Goal: Task Accomplishment & Management: Complete application form

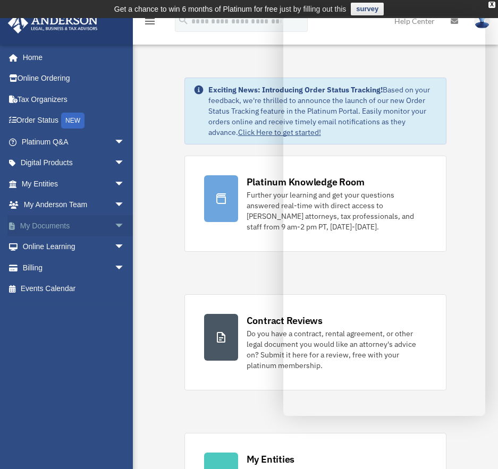
click at [115, 223] on span "arrow_drop_down" at bounding box center [124, 226] width 21 height 22
click at [114, 224] on span "arrow_drop_down" at bounding box center [124, 226] width 21 height 22
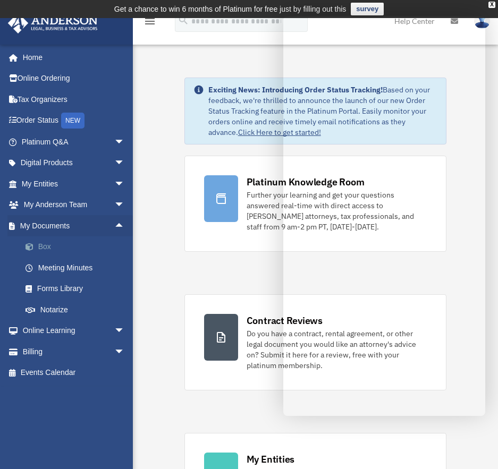
click at [55, 248] on link "Box" at bounding box center [78, 247] width 126 height 21
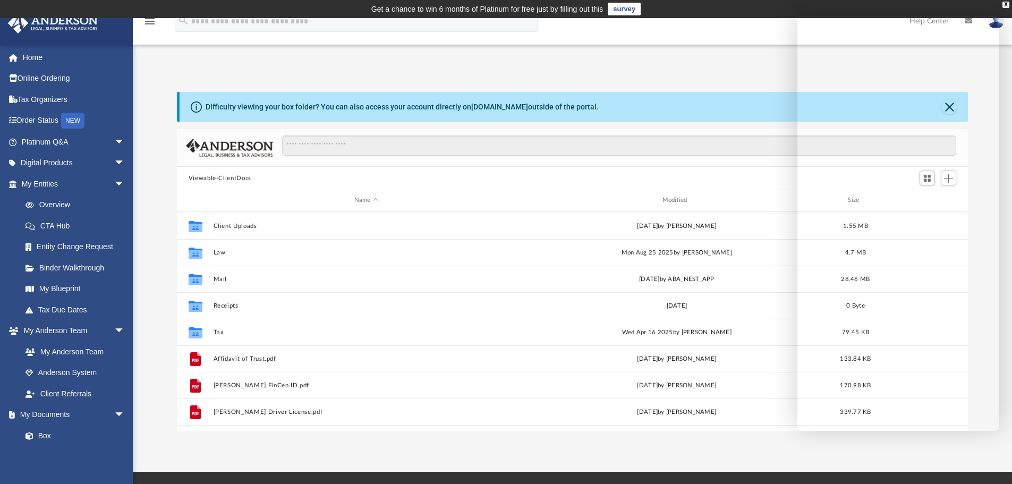
scroll to position [99, 0]
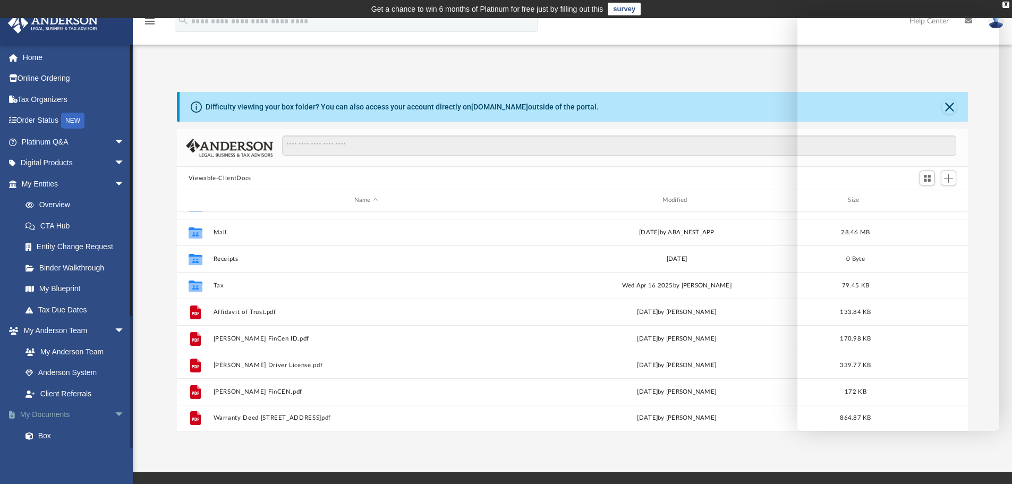
click at [114, 412] on span "arrow_drop_down" at bounding box center [124, 415] width 21 height 22
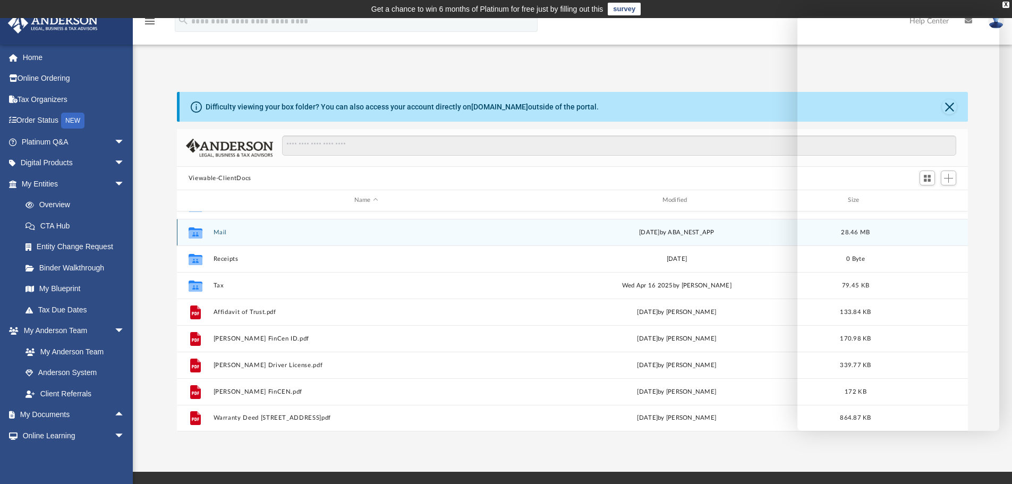
click at [219, 232] on button "Mail" at bounding box center [366, 232] width 306 height 7
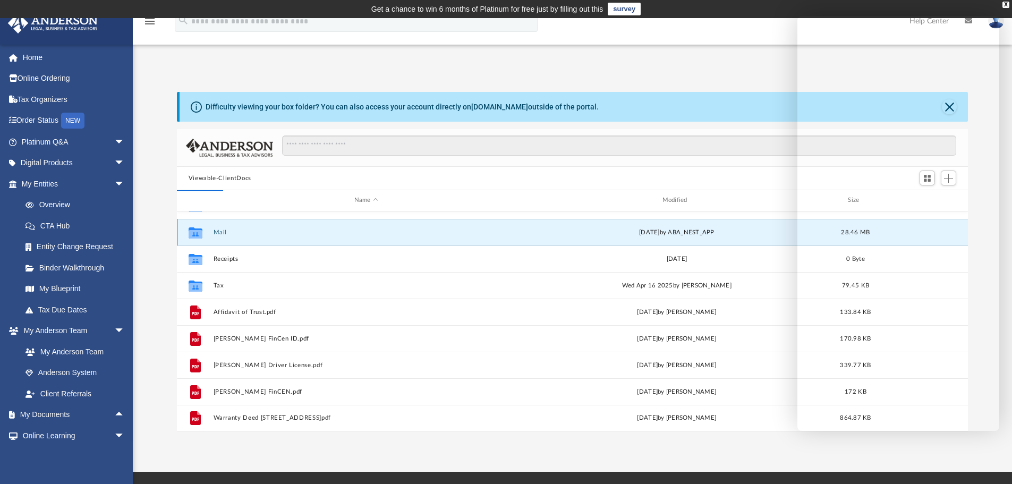
scroll to position [0, 0]
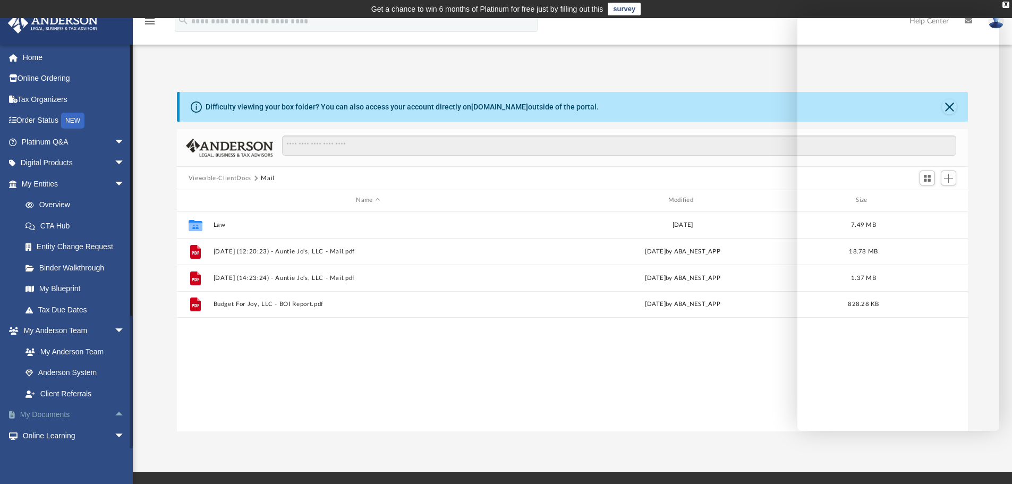
click at [63, 413] on link "My Documents arrow_drop_up" at bounding box center [73, 414] width 133 height 21
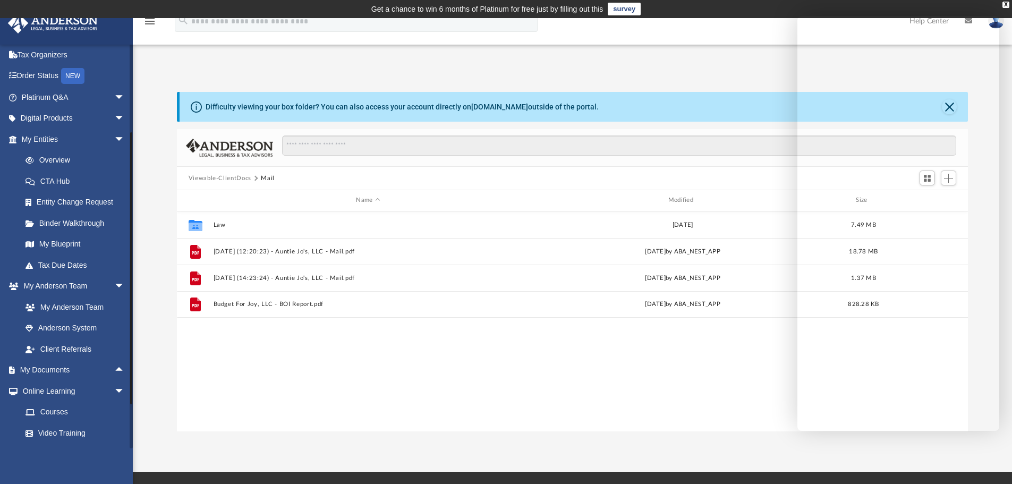
scroll to position [105, 0]
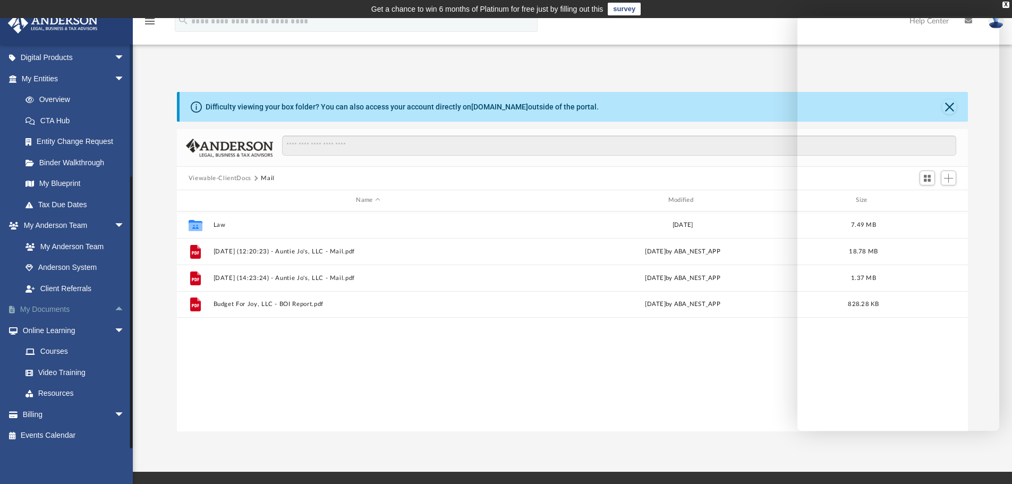
click at [114, 306] on span "arrow_drop_up" at bounding box center [124, 310] width 21 height 22
click at [114, 306] on span "arrow_drop_down" at bounding box center [124, 310] width 21 height 22
click at [114, 306] on span "arrow_drop_up" at bounding box center [124, 310] width 21 height 22
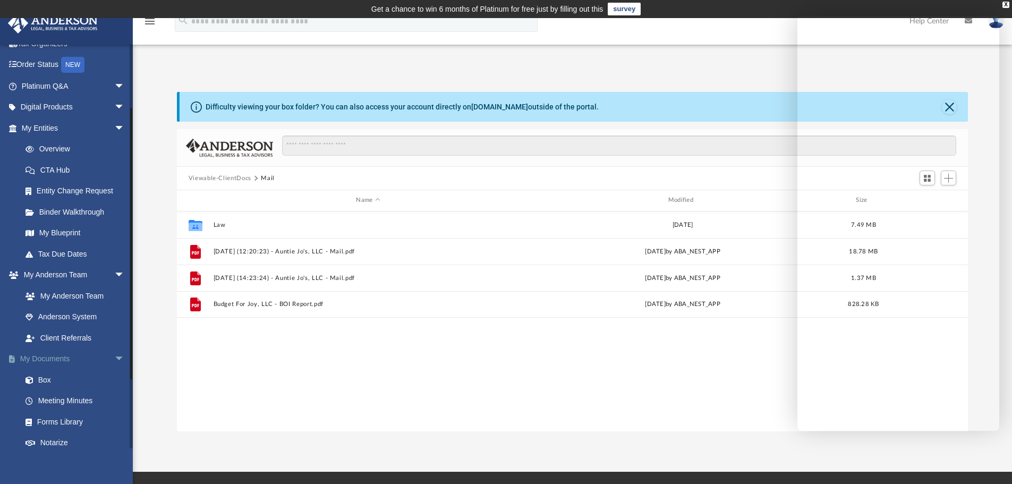
scroll to position [0, 0]
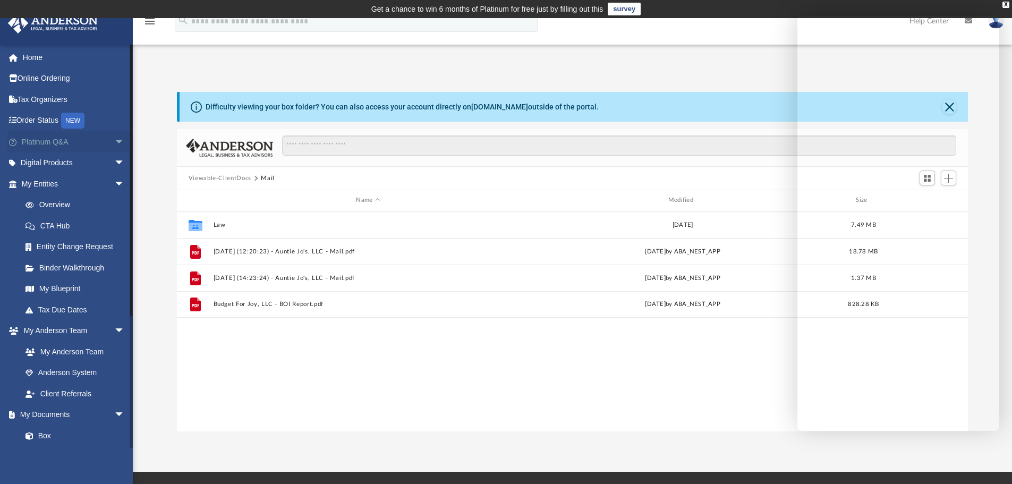
click at [102, 140] on link "Platinum Q&A arrow_drop_down" at bounding box center [73, 141] width 133 height 21
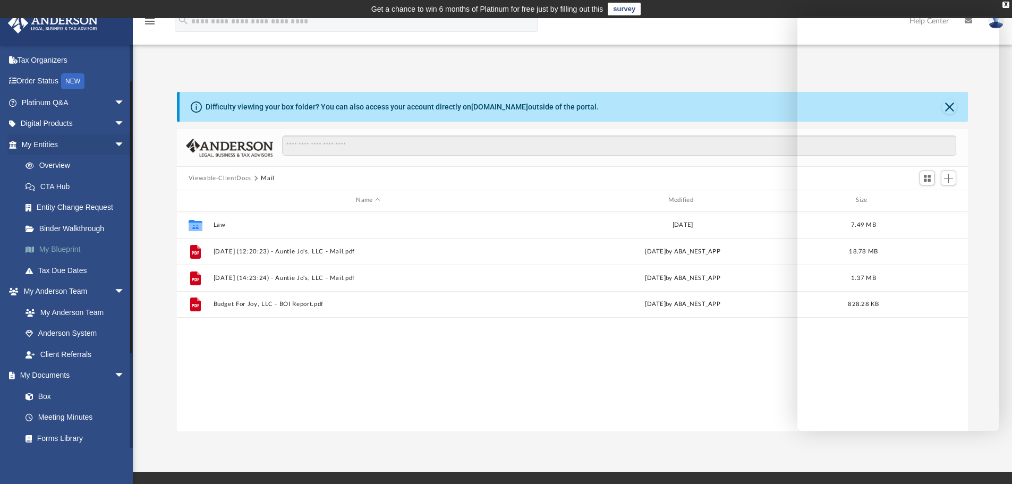
scroll to position [53, 0]
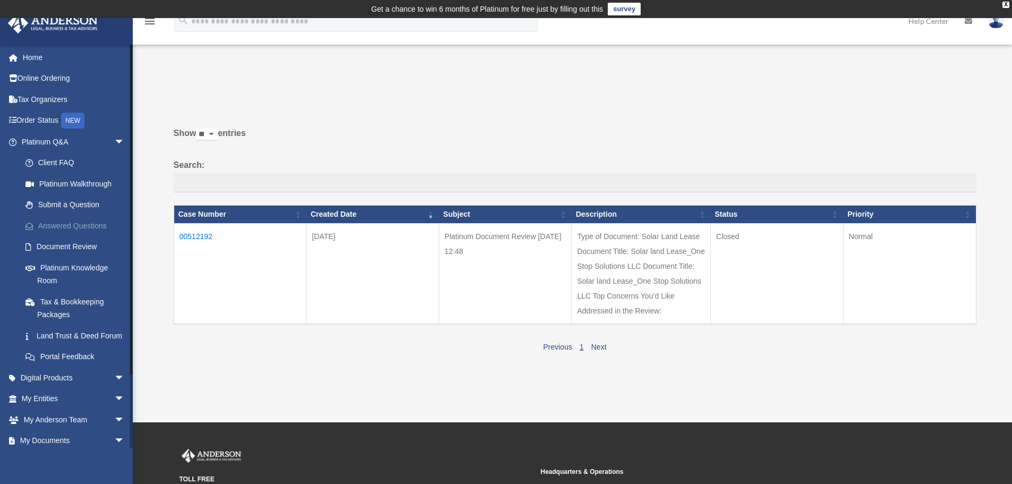
click at [80, 232] on link "Answered Questions" at bounding box center [78, 225] width 126 height 21
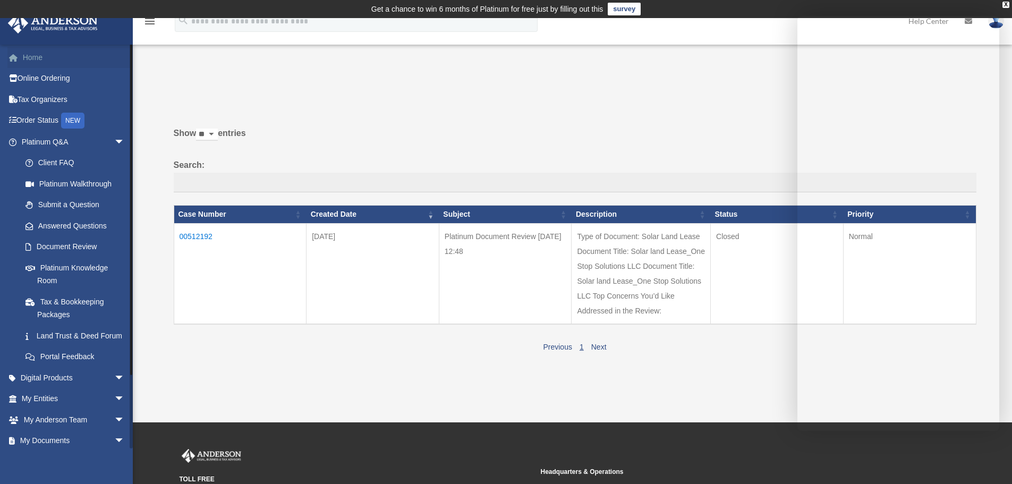
click at [26, 58] on link "Home" at bounding box center [73, 57] width 133 height 21
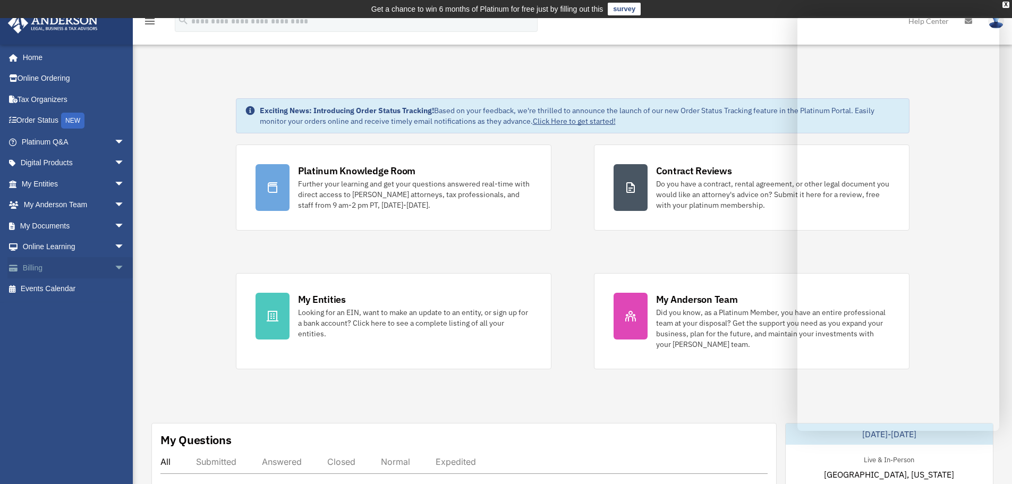
click at [114, 268] on span "arrow_drop_down" at bounding box center [124, 268] width 21 height 22
click at [114, 268] on span "arrow_drop_up" at bounding box center [124, 268] width 21 height 22
click at [36, 265] on link "Billing arrow_drop_down" at bounding box center [73, 267] width 133 height 21
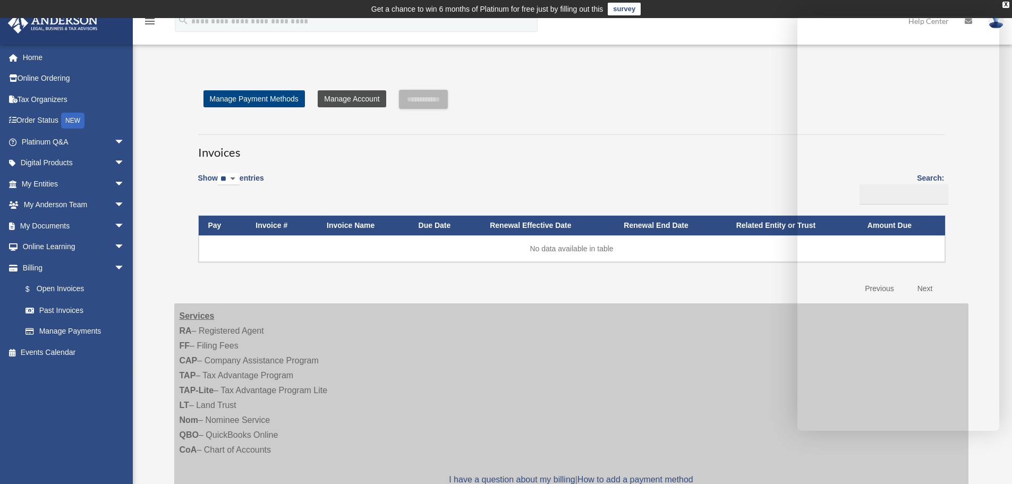
click at [324, 96] on link "Manage Account" at bounding box center [352, 98] width 68 height 17
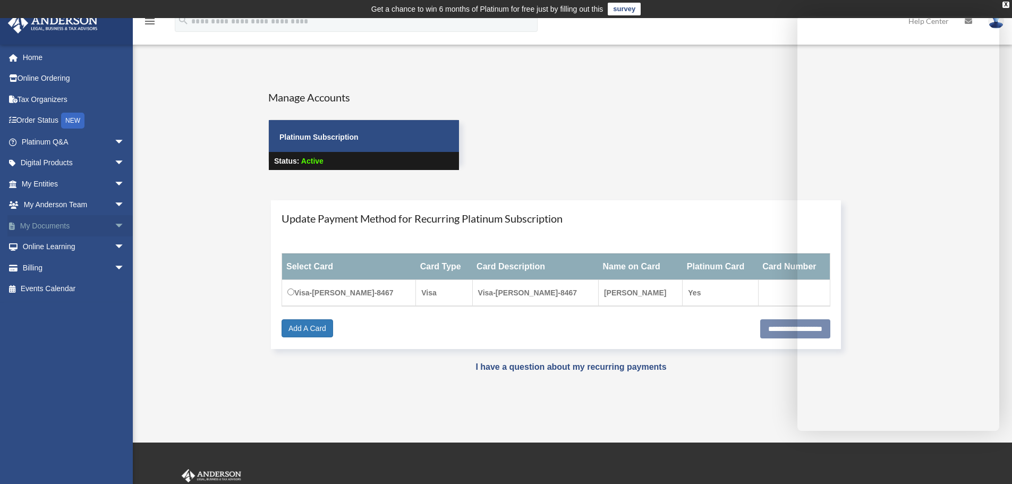
click at [102, 223] on link "My Documents arrow_drop_down" at bounding box center [73, 225] width 133 height 21
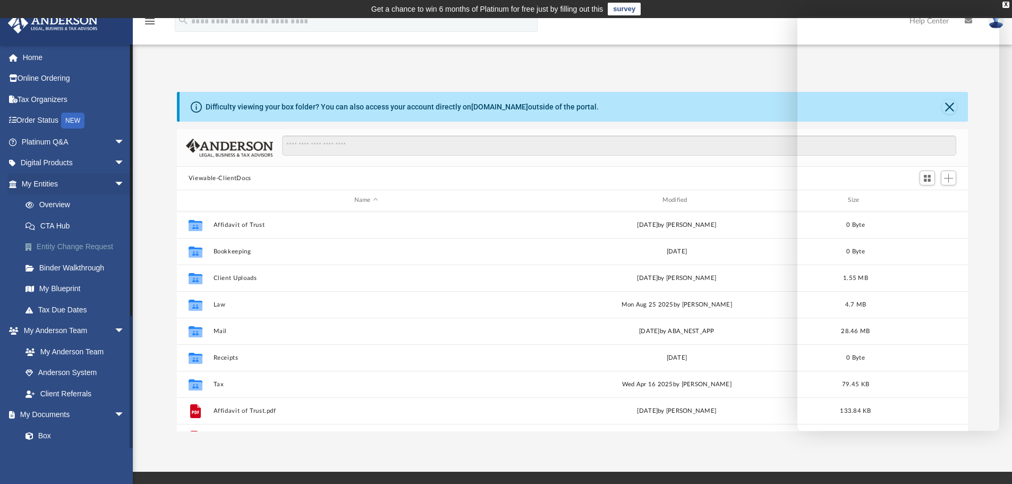
scroll to position [234, 783]
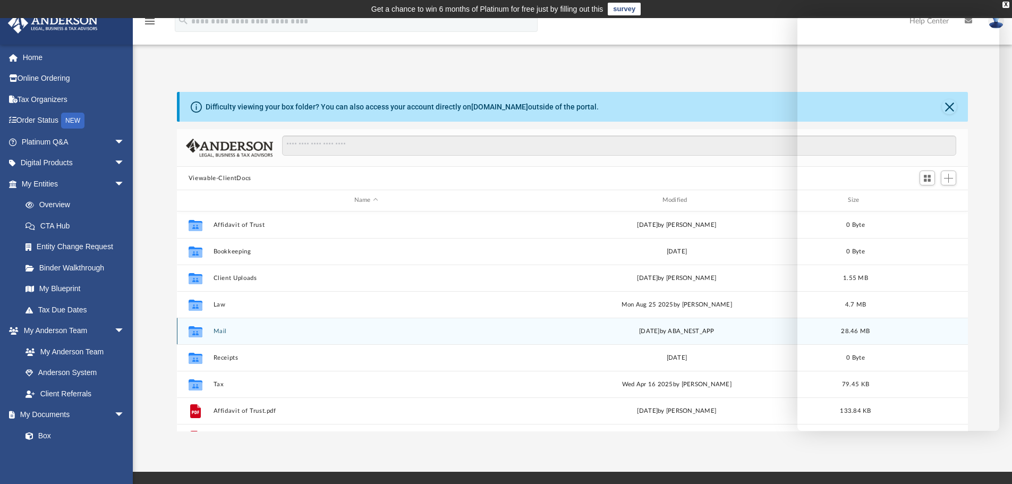
click at [218, 330] on button "Mail" at bounding box center [366, 331] width 306 height 7
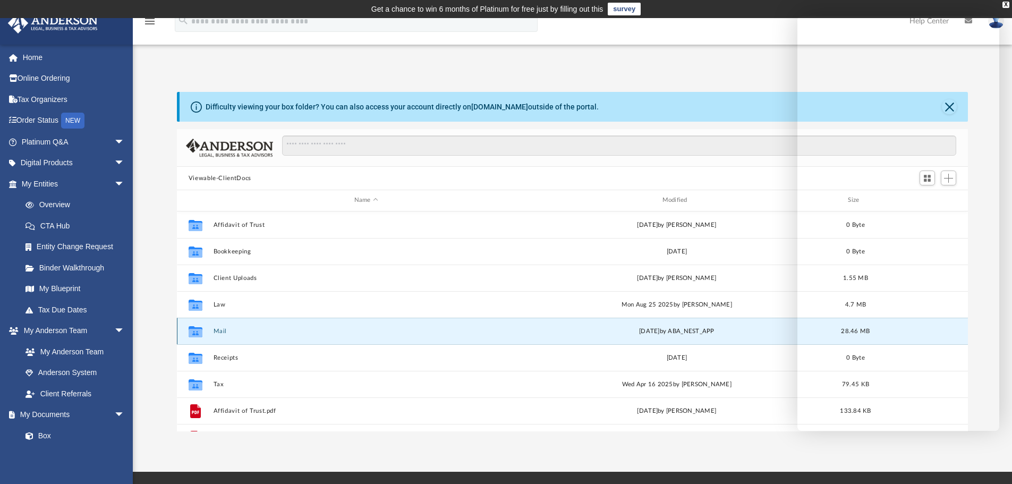
click at [218, 330] on button "Mail" at bounding box center [366, 331] width 306 height 7
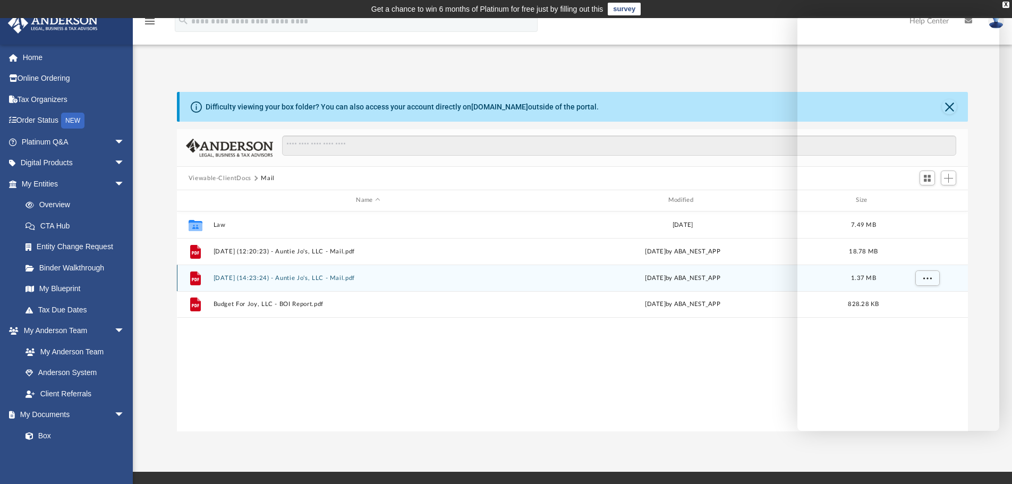
click at [201, 280] on icon "File" at bounding box center [195, 277] width 17 height 17
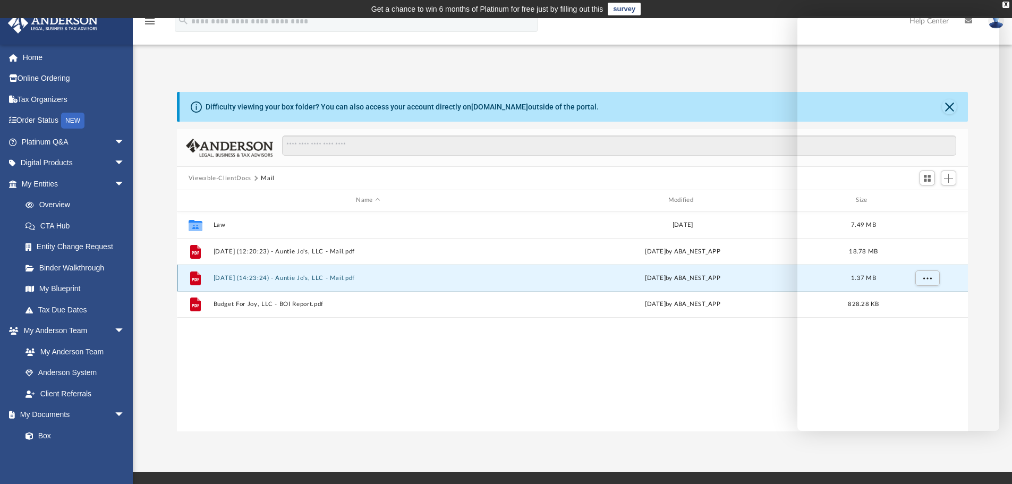
click at [201, 280] on icon "File" at bounding box center [195, 277] width 17 height 17
click at [539, 282] on div "Wed Aug 20 2025 by ABA_NEST_APP" at bounding box center [683, 278] width 310 height 10
click at [1006, 6] on div "X" at bounding box center [1006, 5] width 7 height 6
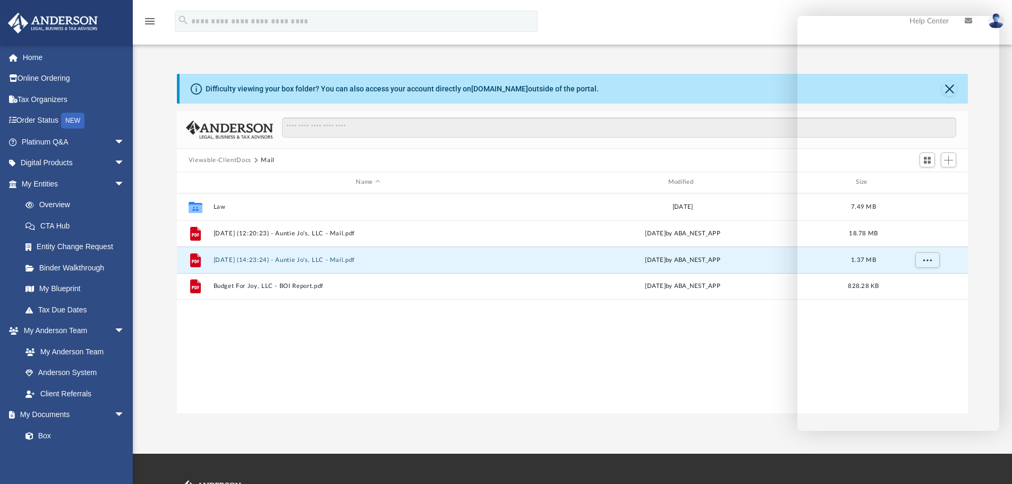
click at [694, 53] on div "Difficulty viewing your box folder? You can also access your account directly o…" at bounding box center [573, 233] width 880 height 362
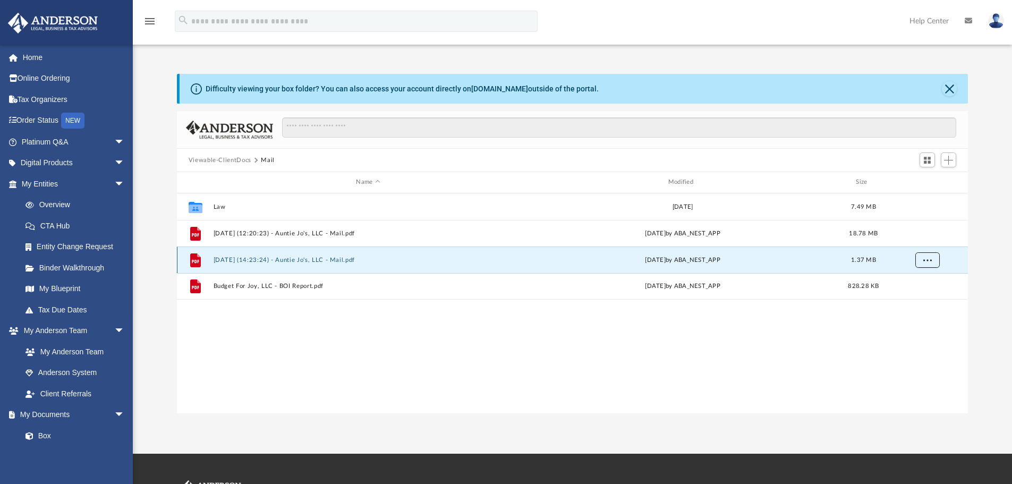
click at [931, 259] on span "More options" at bounding box center [927, 260] width 9 height 6
click at [919, 280] on li "Preview" at bounding box center [917, 281] width 31 height 11
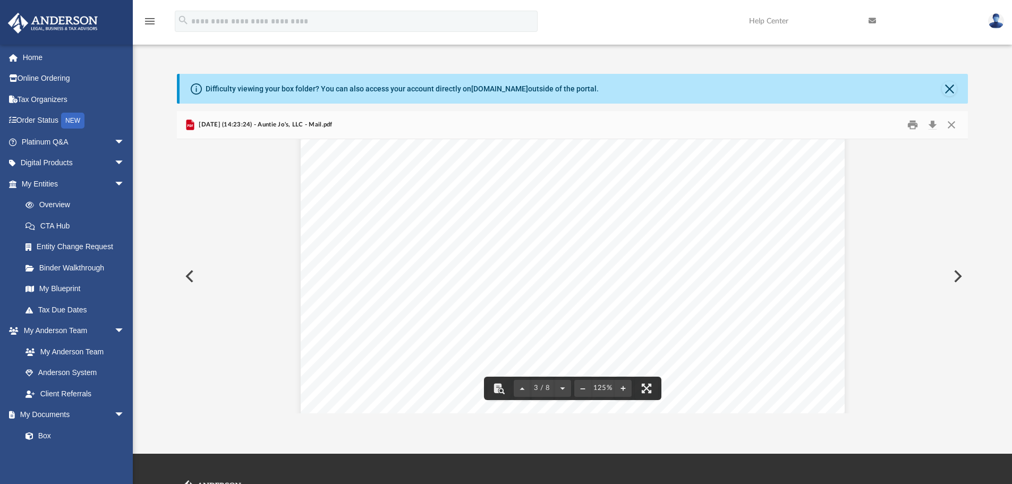
scroll to position [1435, 0]
click at [955, 127] on button "Close" at bounding box center [951, 125] width 19 height 16
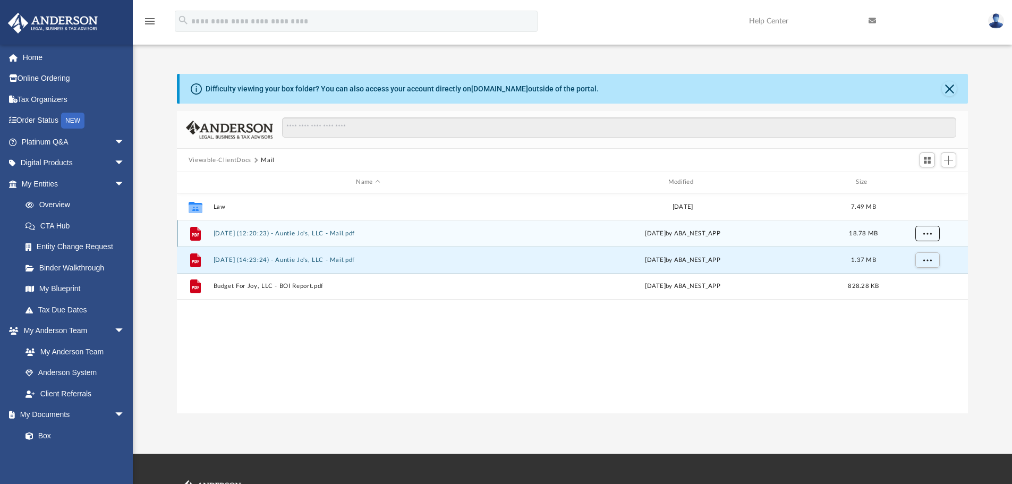
click at [927, 234] on span "More options" at bounding box center [927, 233] width 9 height 6
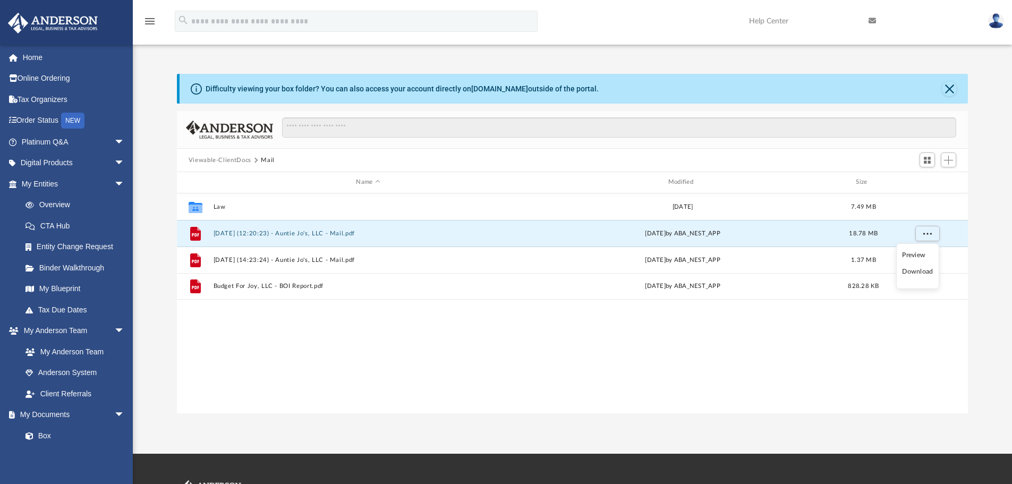
click at [920, 256] on li "Preview" at bounding box center [917, 255] width 31 height 11
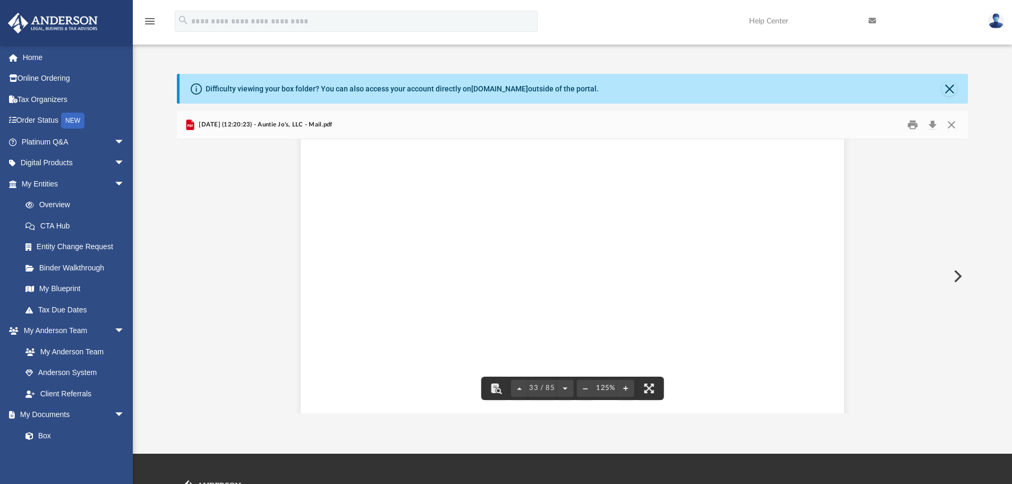
scroll to position [23122, 0]
click at [952, 123] on button "Close" at bounding box center [951, 125] width 19 height 16
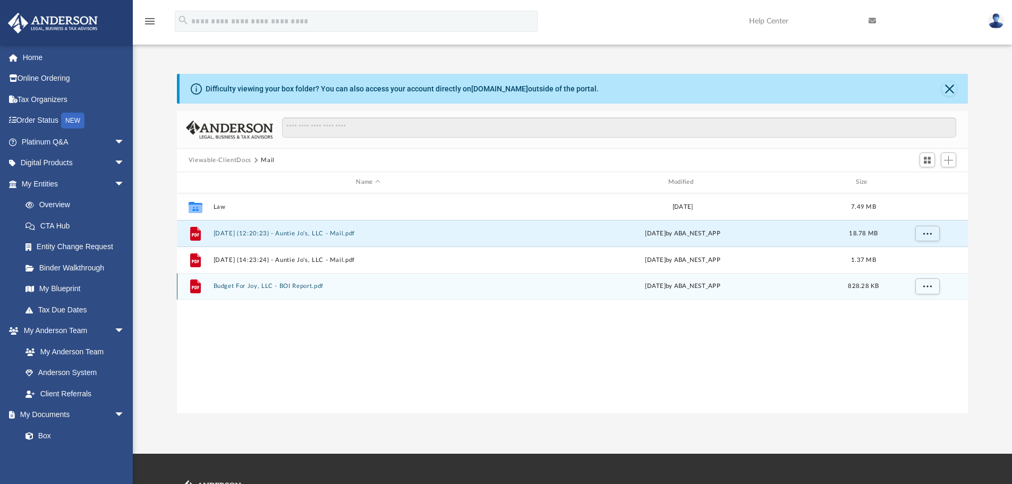
click at [310, 287] on button "Budget For Joy, LLC - BOI Report.pdf" at bounding box center [368, 286] width 310 height 7
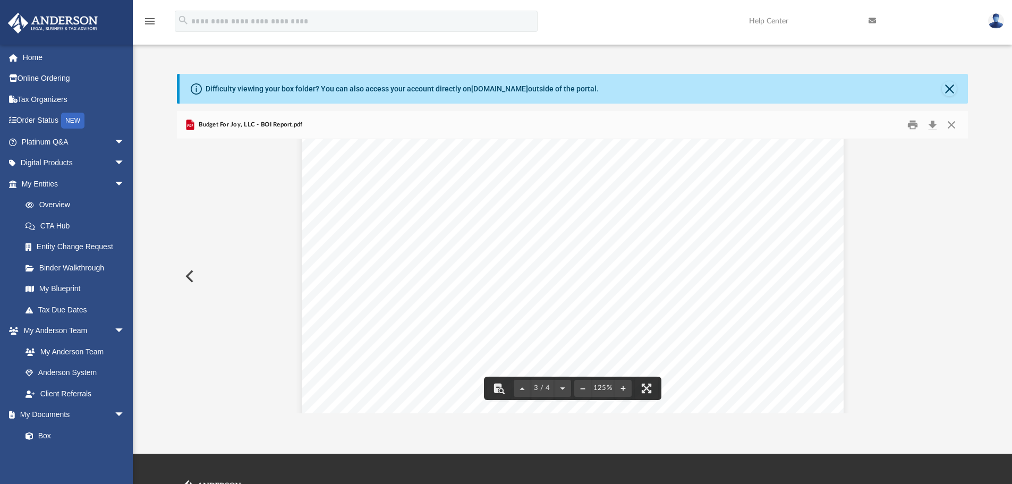
scroll to position [1648, 0]
click at [22, 58] on link "Home" at bounding box center [73, 57] width 133 height 21
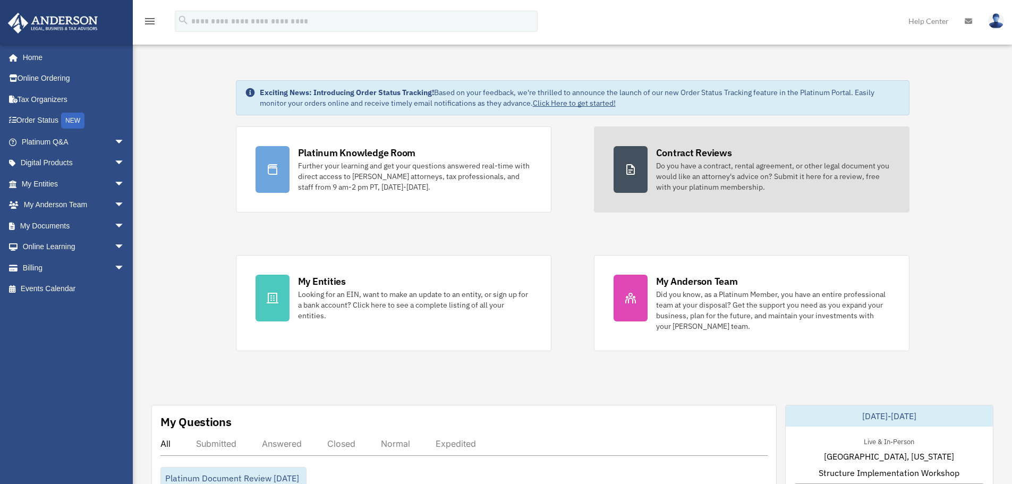
drag, startPoint x: 712, startPoint y: 166, endPoint x: 754, endPoint y: 169, distance: 41.5
click at [712, 166] on div "Do you have a contract, rental agreement, or other legal document you would lik…" at bounding box center [773, 177] width 234 height 32
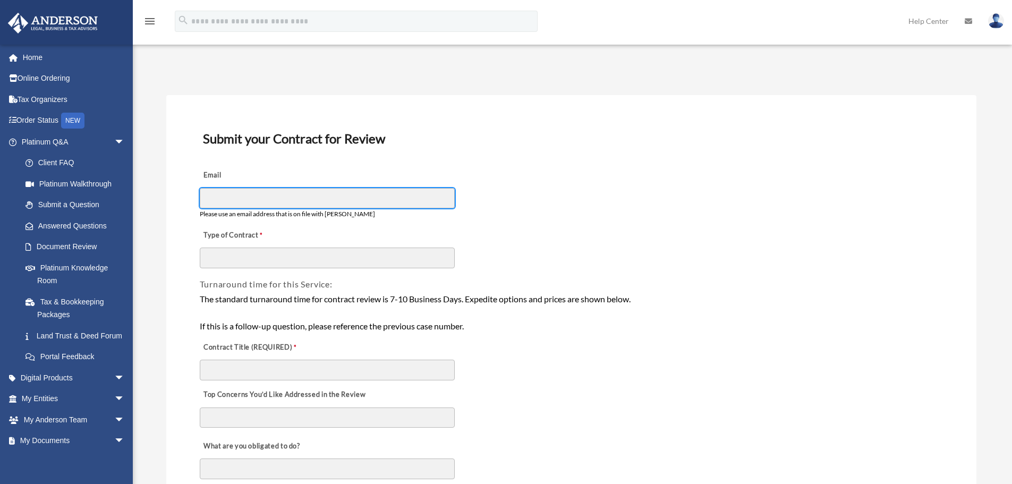
click at [241, 196] on input "Email" at bounding box center [327, 198] width 255 height 20
type input "**********"
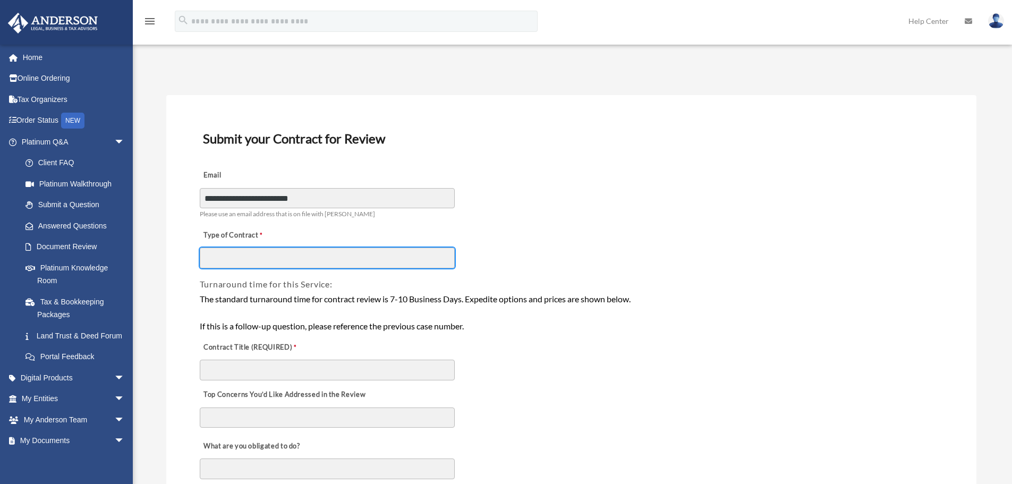
click at [251, 254] on input "Type of Contract" at bounding box center [327, 258] width 255 height 20
click at [232, 255] on input "**********" at bounding box center [327, 258] width 255 height 20
type input "**********"
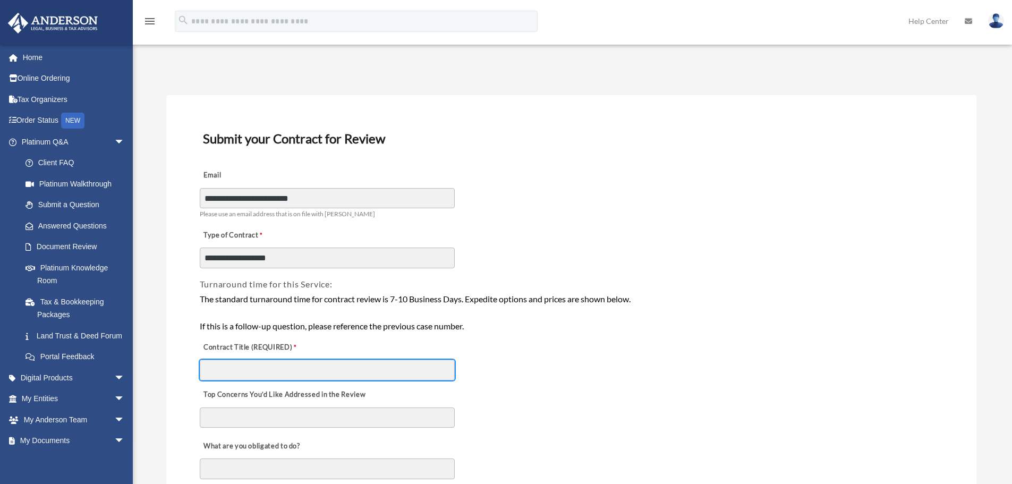
click at [238, 373] on input "Contract Title (REQUIRED)" at bounding box center [327, 370] width 255 height 20
click at [237, 368] on input "Contract Title (REQUIRED)" at bounding box center [327, 370] width 255 height 20
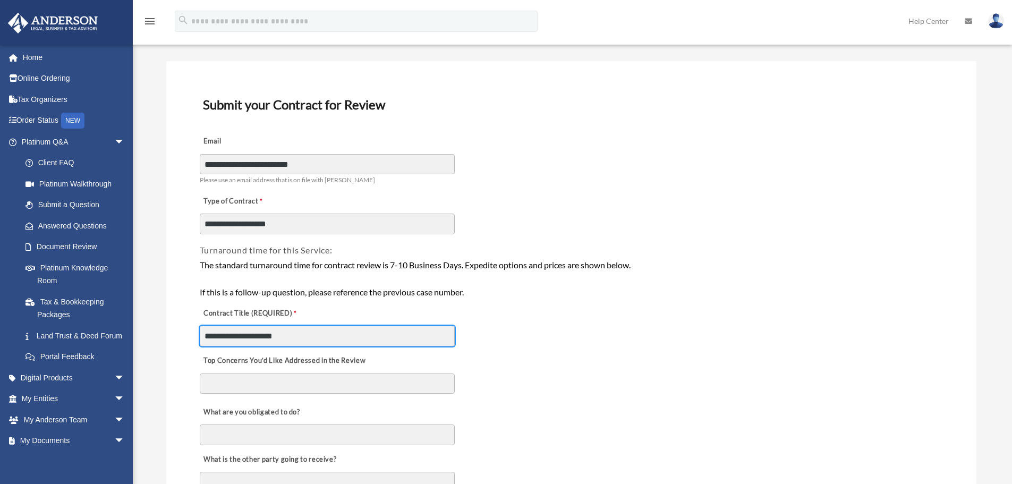
scroll to position [106, 0]
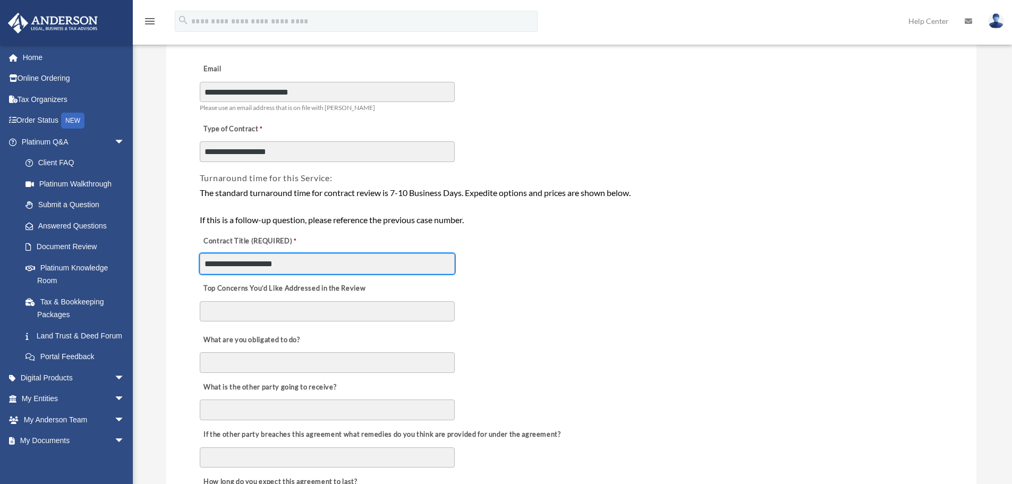
type input "**********"
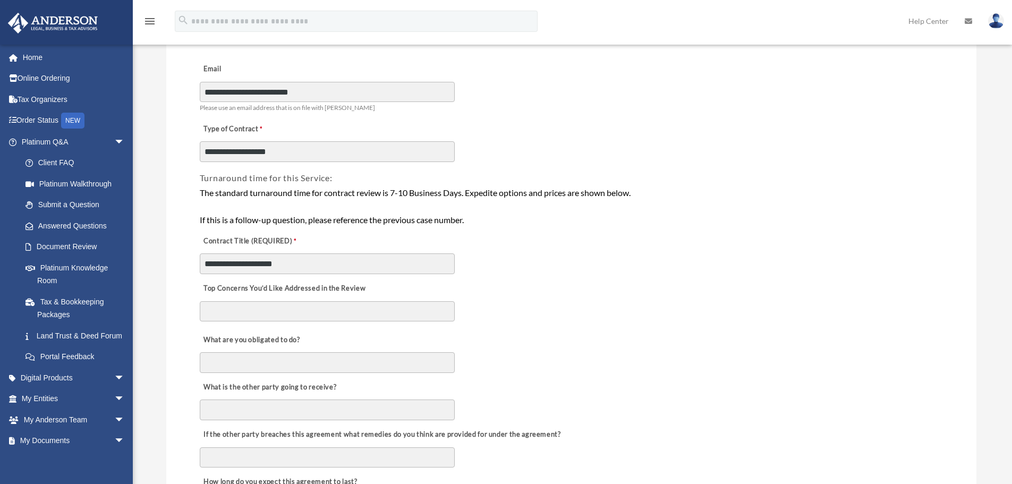
click at [240, 303] on textarea "Top Concerns You’d Like Addressed in the Review" at bounding box center [327, 311] width 255 height 20
type textarea "*"
click at [401, 313] on textarea "**********" at bounding box center [327, 311] width 255 height 21
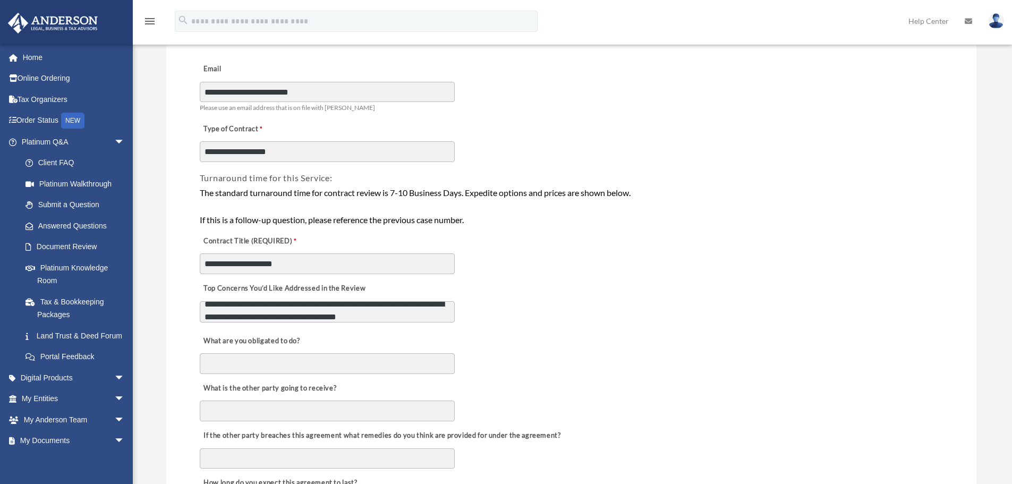
click at [390, 317] on textarea "**********" at bounding box center [327, 311] width 255 height 21
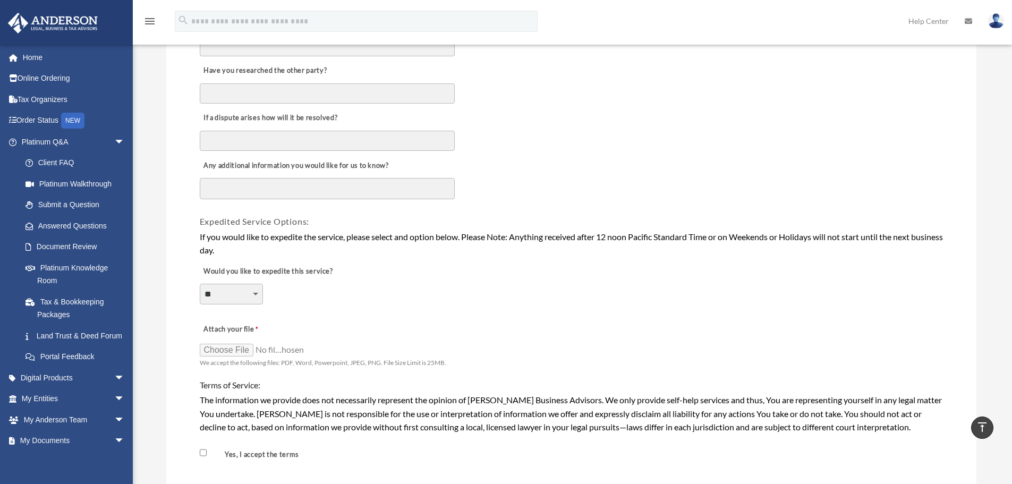
scroll to position [638, 0]
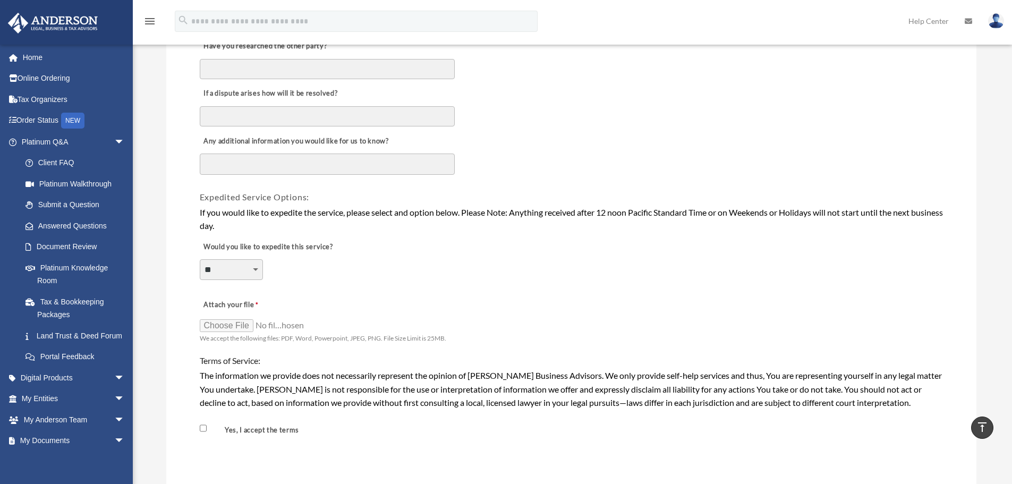
type textarea "**********"
click at [233, 328] on input "Attach your file" at bounding box center [253, 325] width 106 height 15
click at [235, 326] on input "Attach your file" at bounding box center [253, 325] width 106 height 15
click at [226, 325] on input "Attach your file" at bounding box center [253, 325] width 106 height 15
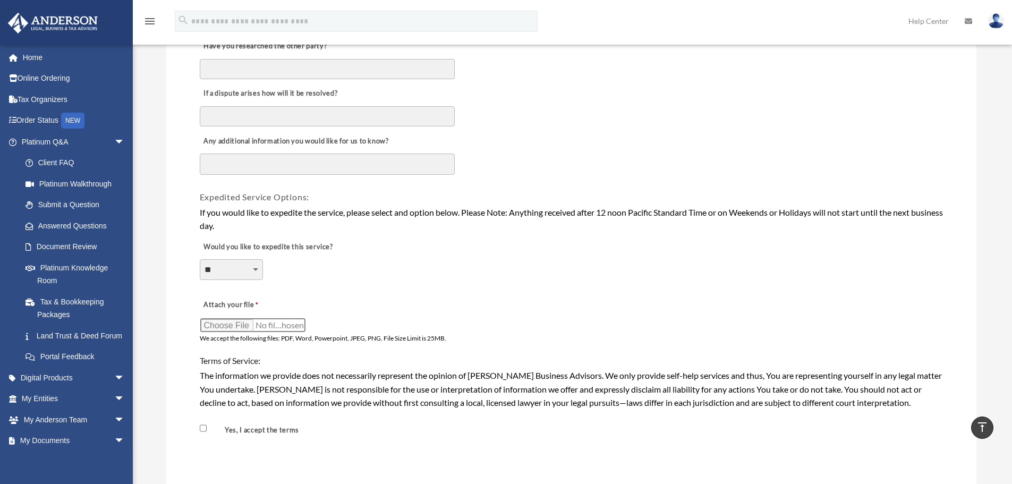
type input "**********"
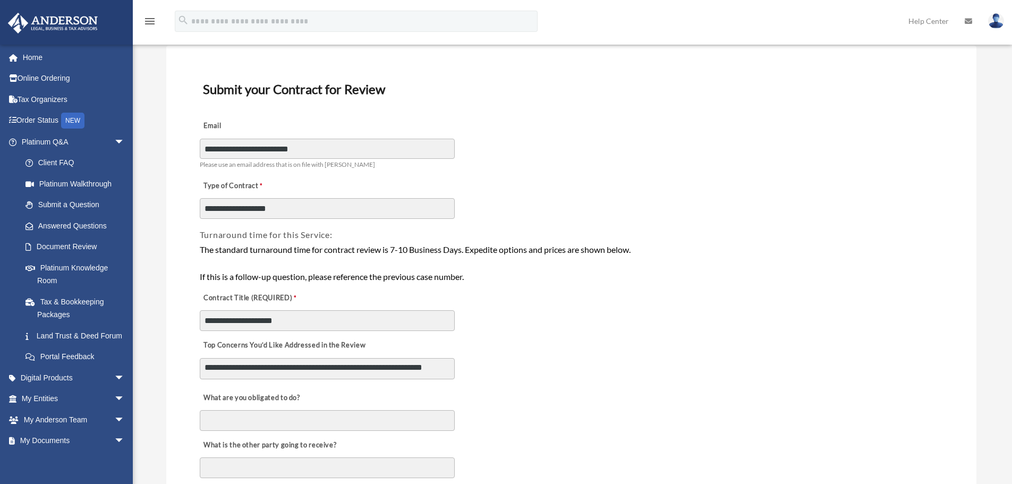
scroll to position [106, 0]
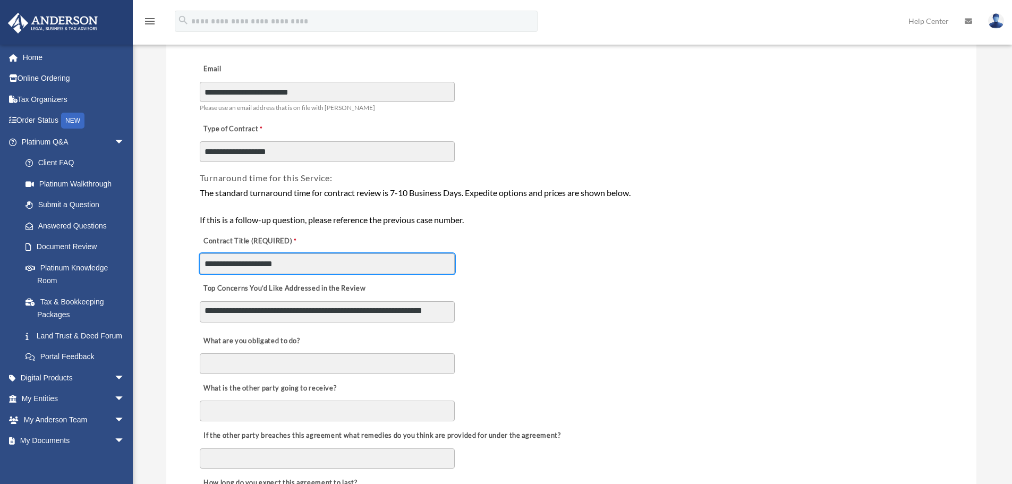
click at [250, 262] on input "**********" at bounding box center [327, 264] width 255 height 20
click at [249, 262] on input "**********" at bounding box center [327, 264] width 255 height 20
click at [291, 264] on input "**********" at bounding box center [327, 264] width 255 height 20
drag, startPoint x: 292, startPoint y: 263, endPoint x: 110, endPoint y: 268, distance: 181.8
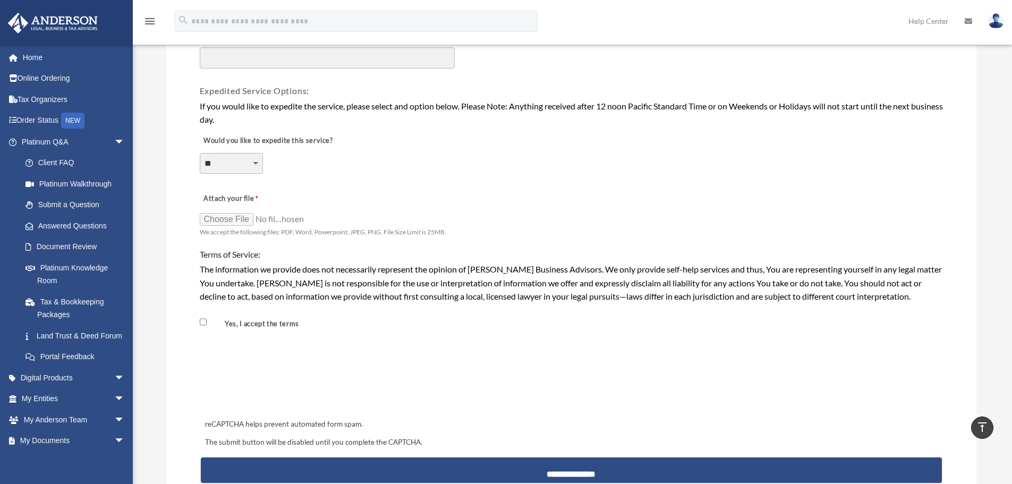
scroll to position [850, 0]
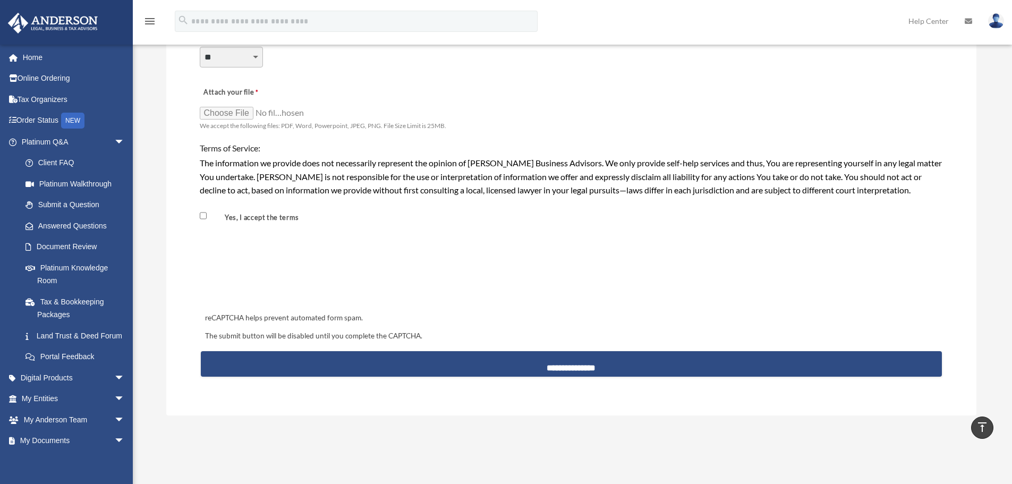
type input "**********"
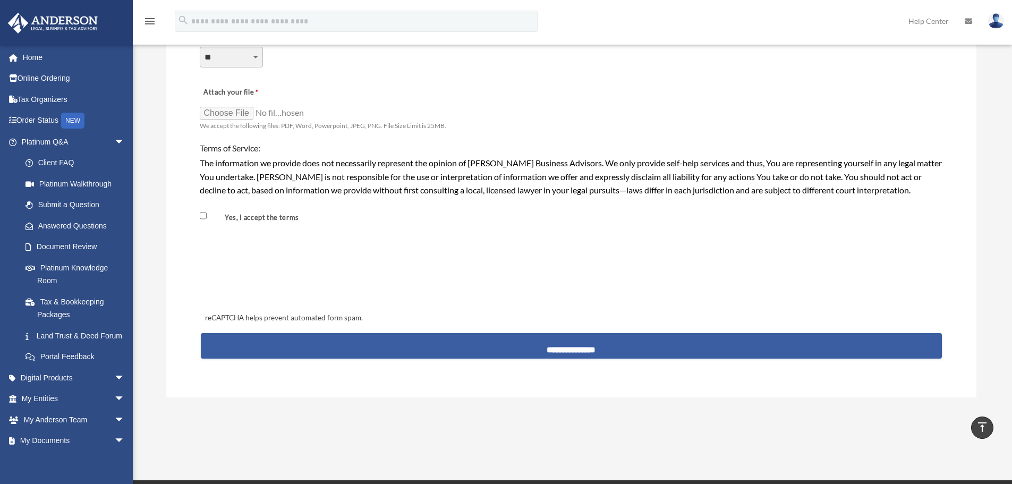
click at [549, 353] on input "**********" at bounding box center [571, 346] width 741 height 26
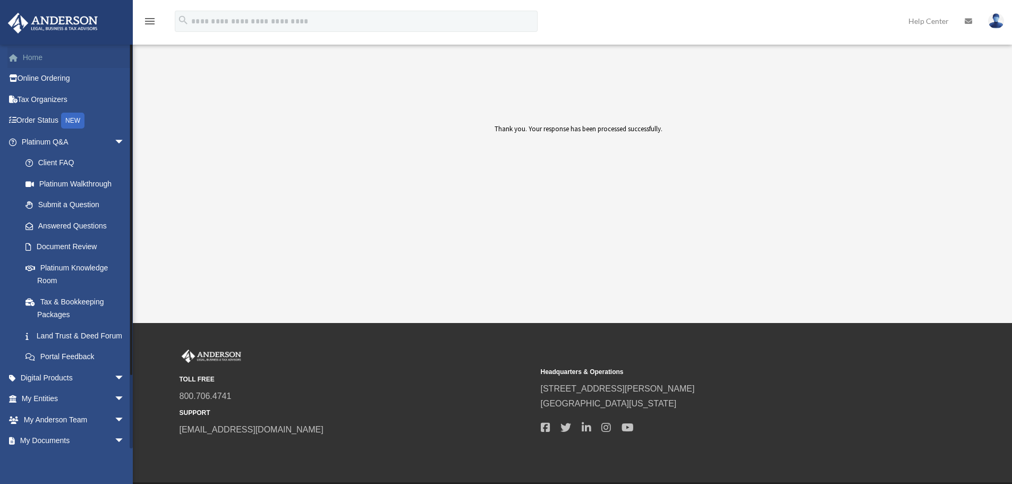
click at [46, 57] on link "Home" at bounding box center [73, 57] width 133 height 21
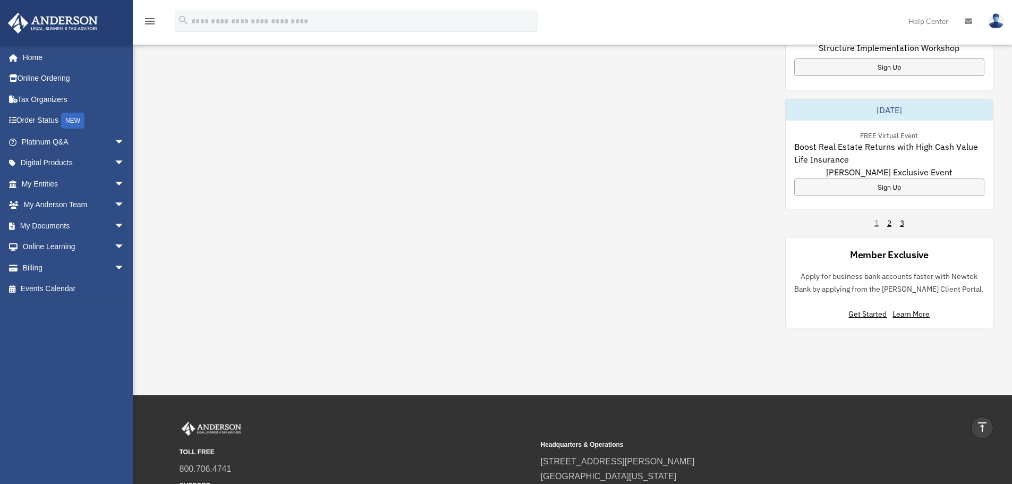
scroll to position [691, 0]
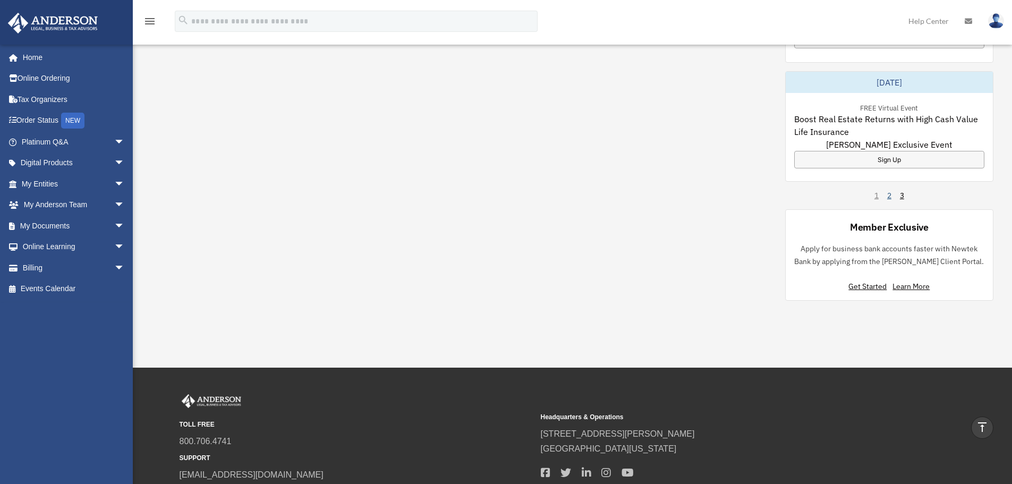
click at [890, 196] on link "2" at bounding box center [890, 195] width 4 height 11
click at [902, 195] on link "3" at bounding box center [902, 195] width 4 height 11
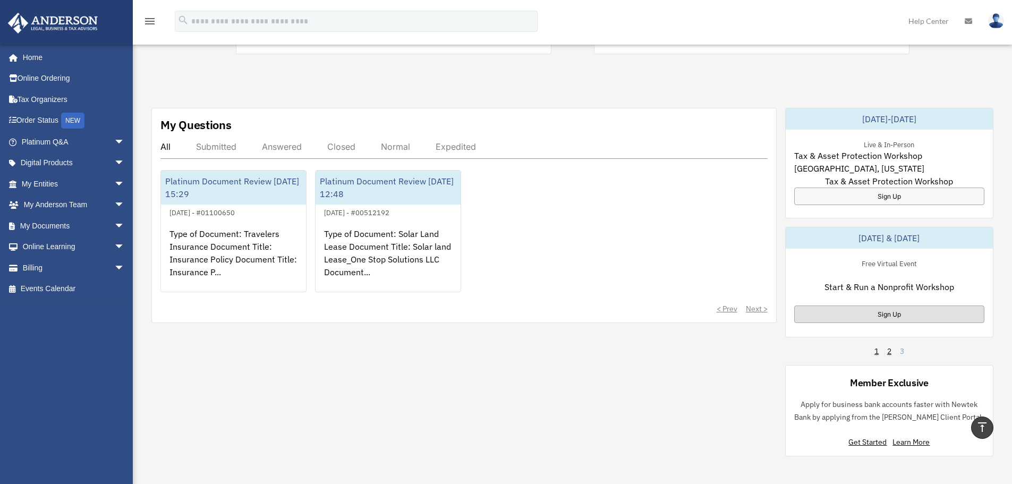
scroll to position [240, 0]
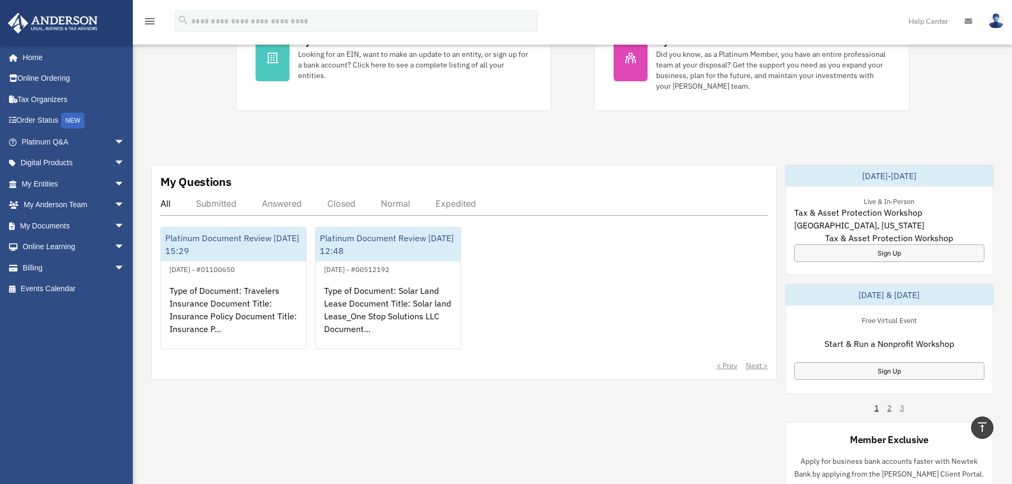
click at [888, 406] on link "2" at bounding box center [890, 408] width 4 height 11
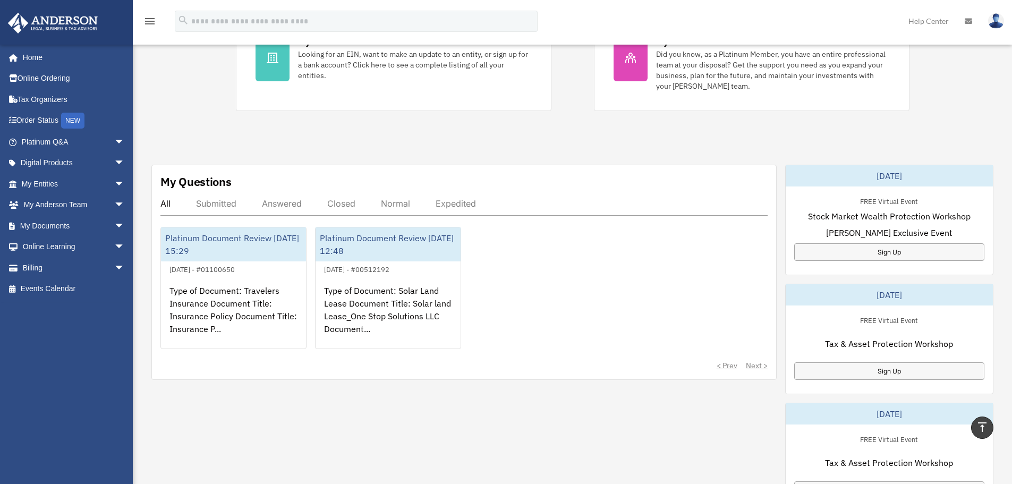
click at [887, 406] on div "[DATE]" at bounding box center [889, 413] width 207 height 21
click at [685, 424] on div "My Questions All Submitted Answered Closed Normal Expedited Platinum Document R…" at bounding box center [572, 458] width 842 height 587
